Goal: Navigation & Orientation: Understand site structure

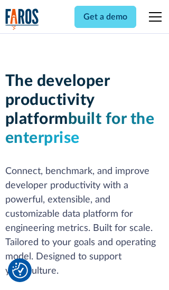
scroll to position [159, 0]
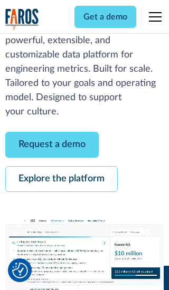
click at [52, 144] on link "Request a demo" at bounding box center [51, 145] width 93 height 26
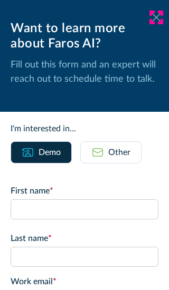
click at [156, 17] on icon at bounding box center [156, 17] width 8 height 8
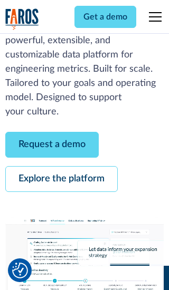
scroll to position [193, 0]
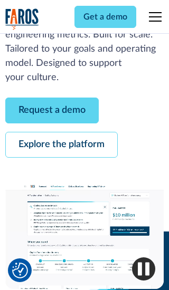
click at [61, 144] on link "Explore the platform" at bounding box center [61, 145] width 112 height 26
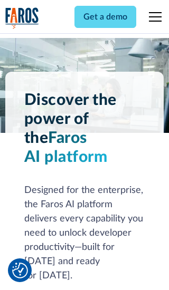
scroll to position [7915, 0]
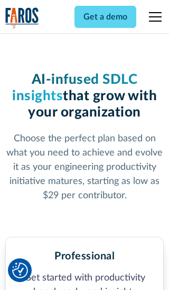
scroll to position [1636, 0]
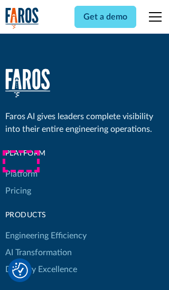
click at [21, 165] on link "Platform" at bounding box center [21, 173] width 32 height 17
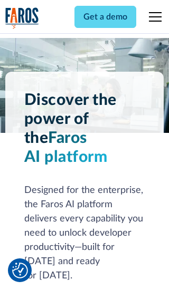
scroll to position [8253, 0]
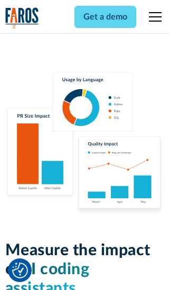
scroll to position [6515, 0]
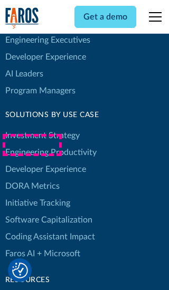
click at [32, 177] on link "DORA Metrics" at bounding box center [32, 185] width 54 height 17
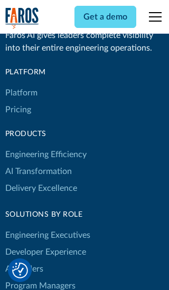
scroll to position [4616, 0]
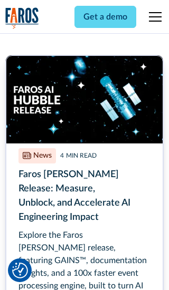
scroll to position [4764, 0]
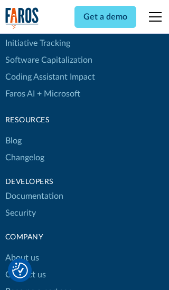
click at [24, 149] on link "Changelog" at bounding box center [24, 157] width 39 height 17
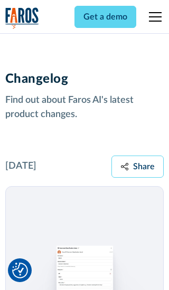
scroll to position [12725, 0]
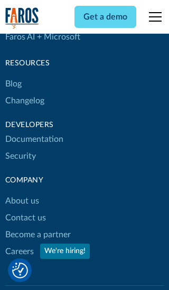
click at [22, 192] on link "About us" at bounding box center [22, 200] width 34 height 17
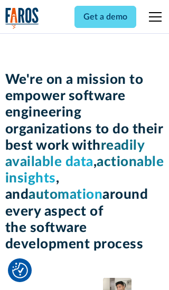
scroll to position [3636, 0]
